Goal: Complete application form: Complete application form

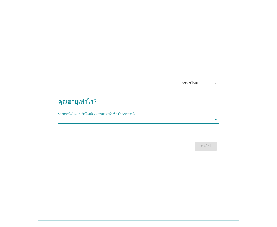
click at [144, 120] on input "รายการนี้เป็นแบบอัตโนมัติ คุณสามารถพิมพ์ลงในรายการนี้" at bounding box center [135, 119] width 154 height 8
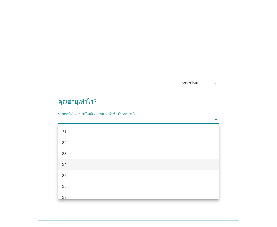
scroll to position [151, 0]
click at [78, 165] on div "35" at bounding box center [132, 167] width 140 height 6
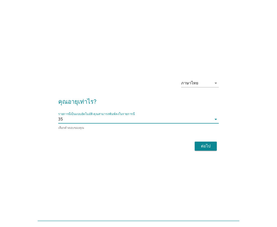
click at [203, 146] on div "ต่อไป" at bounding box center [206, 146] width 14 height 6
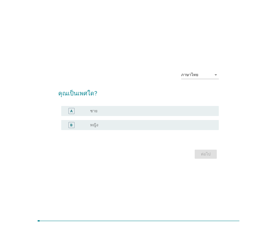
click at [100, 111] on div "radio_button_unchecked ชาย" at bounding box center [150, 110] width 121 height 5
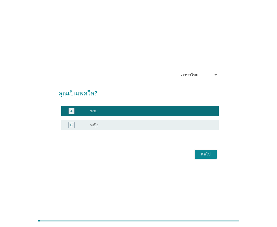
click at [204, 153] on div "ต่อไป" at bounding box center [206, 154] width 14 height 6
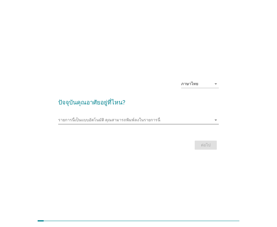
click at [146, 123] on input "รายการนี้เป็นแบบอัตโนมัติ คุณสามารถพิมพ์ลงในรายการนี้" at bounding box center [135, 120] width 154 height 8
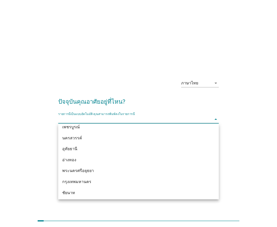
scroll to position [402, 0]
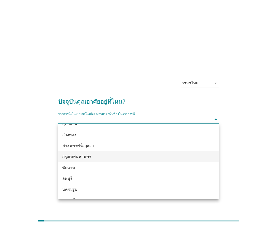
click at [97, 155] on div "กรุงเทพมหานคร" at bounding box center [132, 157] width 140 height 6
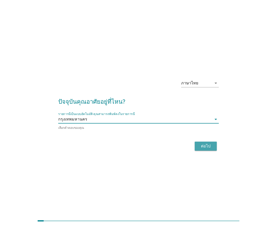
click at [201, 144] on div "ต่อไป" at bounding box center [206, 146] width 14 height 6
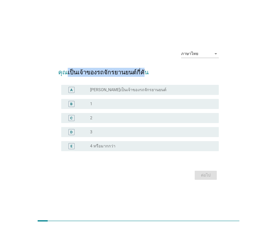
drag, startPoint x: 65, startPoint y: 73, endPoint x: 139, endPoint y: 73, distance: 73.3
click at [139, 73] on h2 "คุณเป็นเจ้าของรถจักรยานยนต์กี่คัน" at bounding box center [138, 70] width 161 height 14
click at [144, 74] on h2 "คุณเป็นเจ้าของรถจักรยานยนต์กี่คัน" at bounding box center [138, 70] width 161 height 14
drag, startPoint x: 88, startPoint y: 72, endPoint x: 145, endPoint y: 71, distance: 56.8
click at [145, 71] on h2 "คุณเป็นเจ้าของรถจักรยานยนต์กี่คัน" at bounding box center [138, 70] width 161 height 14
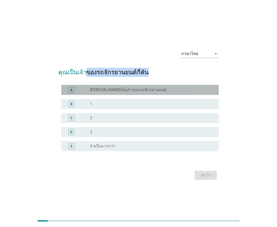
click at [112, 90] on label "[PERSON_NAME]เป็นเจ้าของรถจักรยานยนต์" at bounding box center [128, 89] width 76 height 5
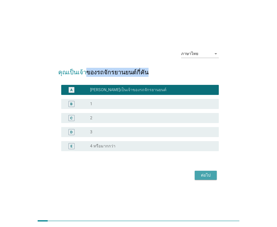
click at [207, 175] on div "ต่อไป" at bounding box center [206, 175] width 14 height 6
